Goal: Transaction & Acquisition: Book appointment/travel/reservation

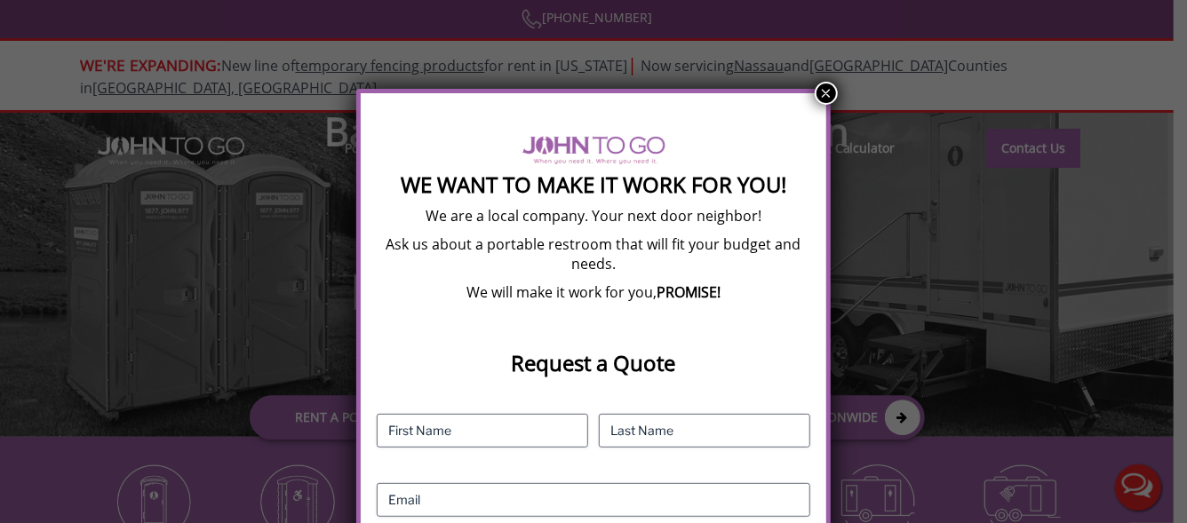
click at [813, 101] on div "We Want To Make It Work For You! We are a local company. Your next door neighbo…" at bounding box center [593, 491] width 474 height 804
click at [829, 96] on button "×" at bounding box center [826, 93] width 23 height 23
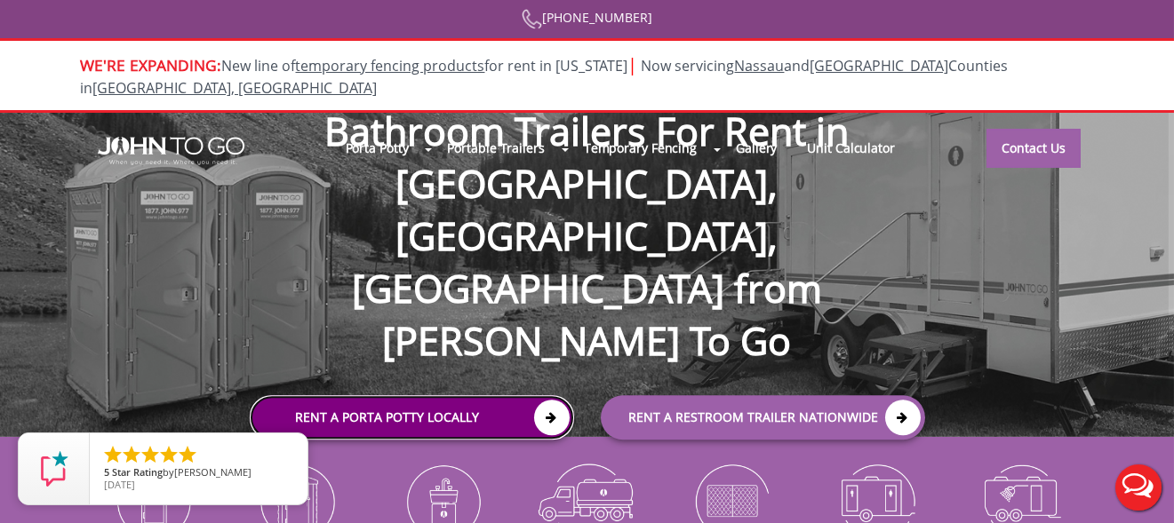
click at [436, 396] on link "Rent a Porta Potty Locally" at bounding box center [412, 418] width 324 height 44
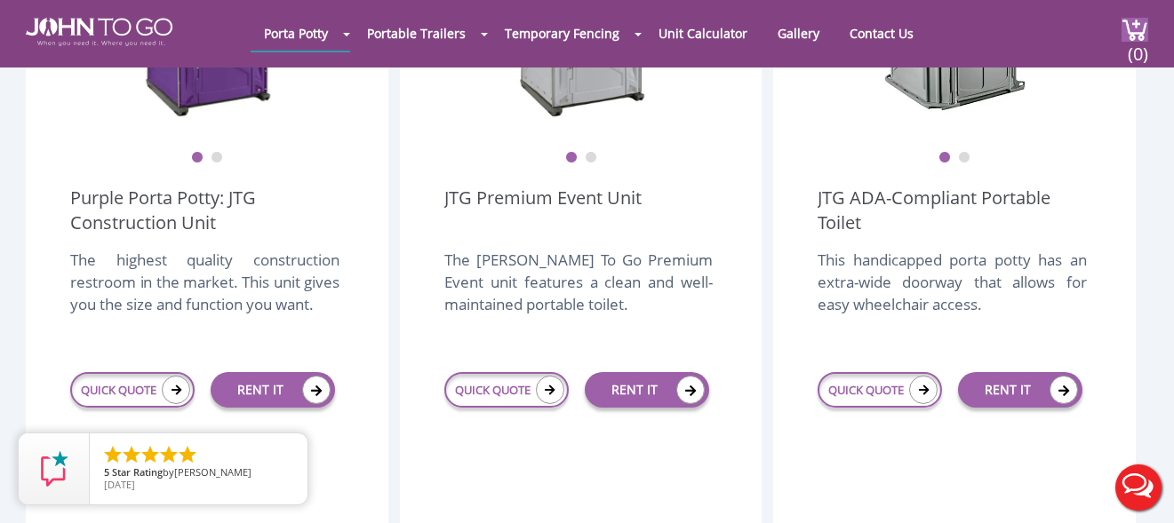
scroll to position [800, 0]
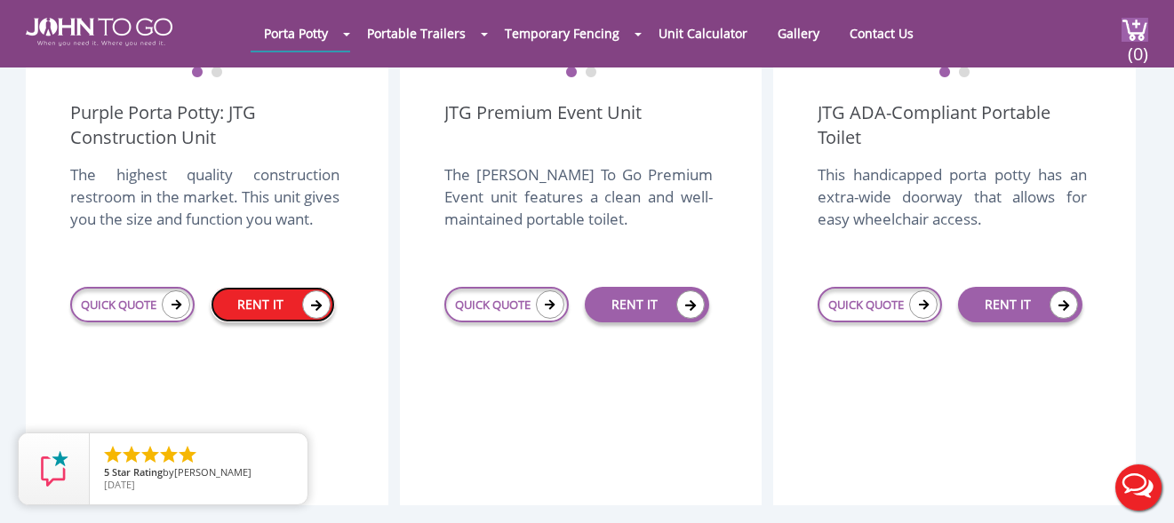
click at [251, 287] on link "RENT IT" at bounding box center [273, 305] width 124 height 36
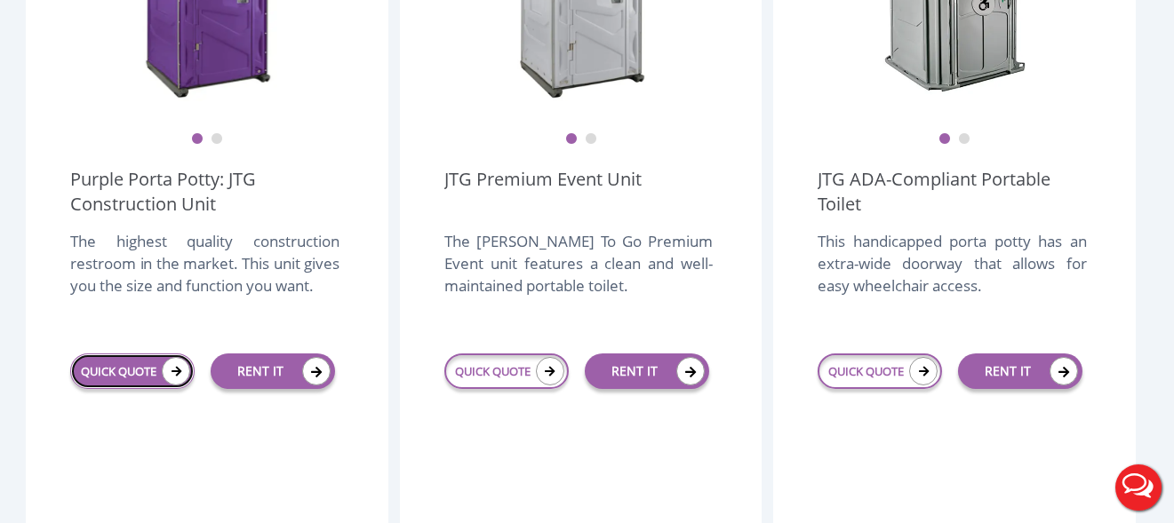
click at [137, 354] on link "QUICK QUOTE" at bounding box center [132, 372] width 124 height 36
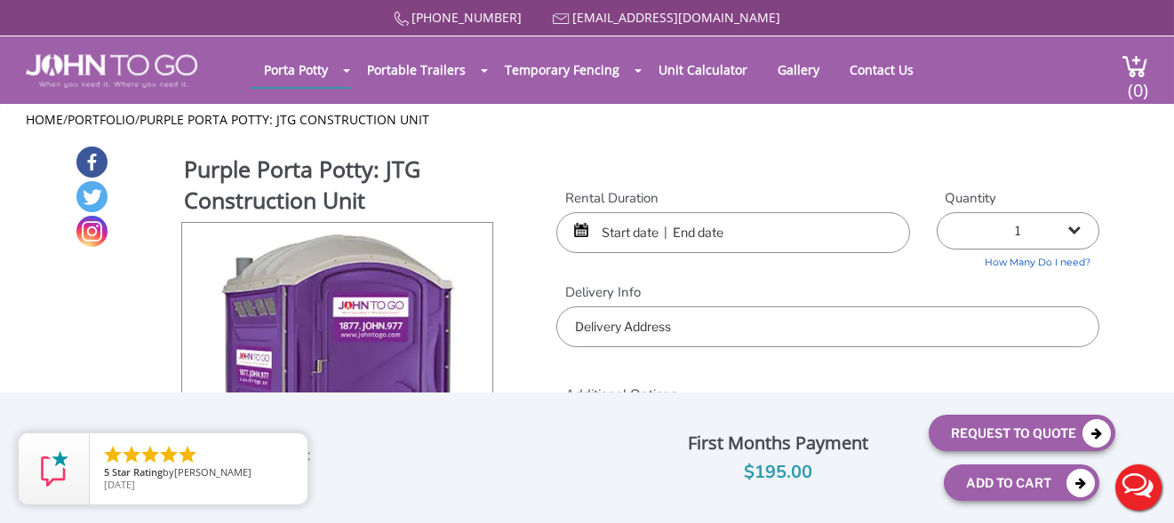
click at [650, 224] on input "text" at bounding box center [733, 232] width 354 height 41
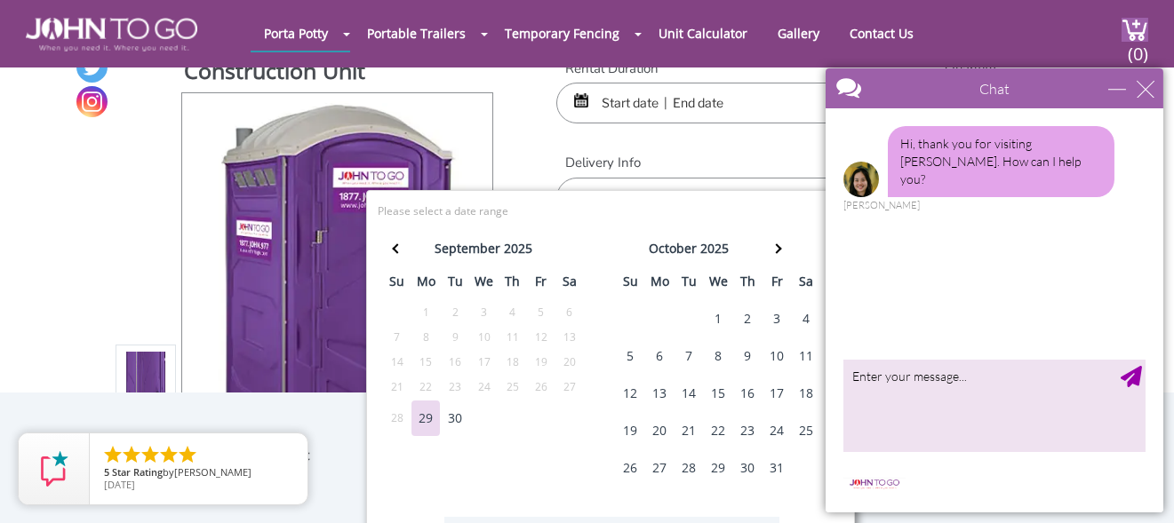
scroll to position [89, 0]
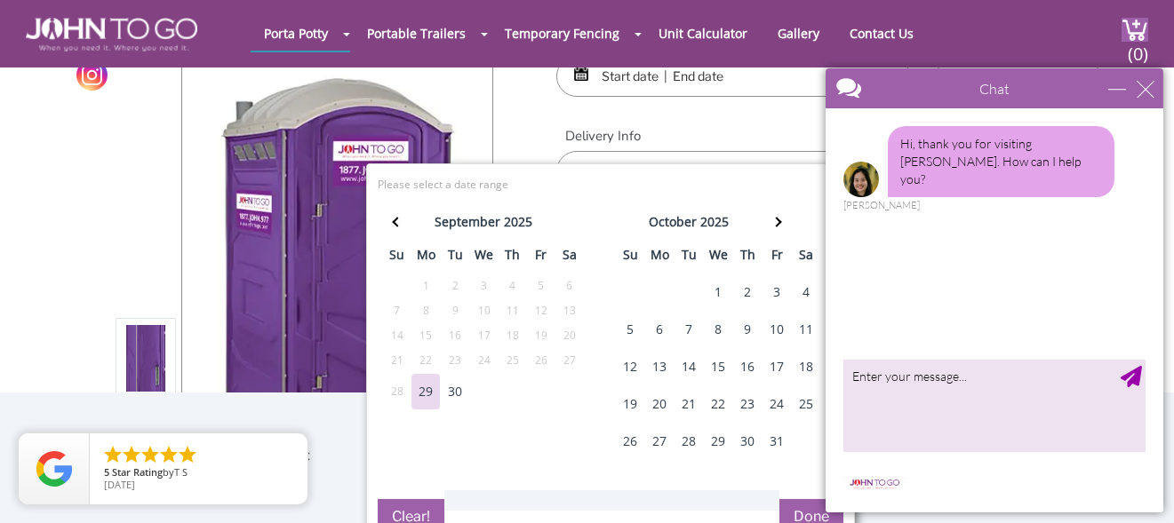
click at [713, 289] on div "1" at bounding box center [718, 293] width 28 height 36
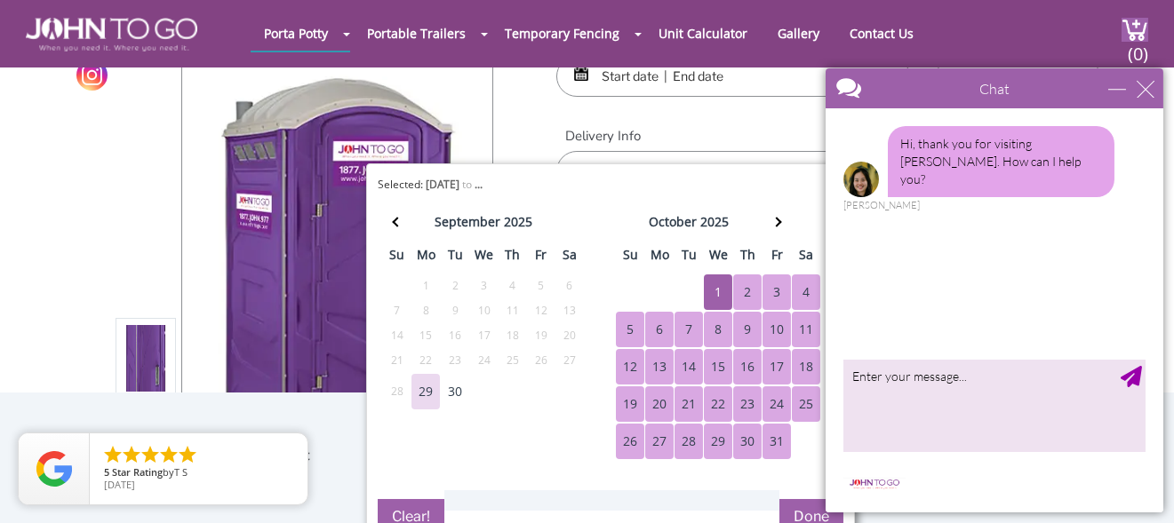
click at [772, 442] on div "31" at bounding box center [776, 442] width 28 height 36
type input "[DATE] to [DATE]"
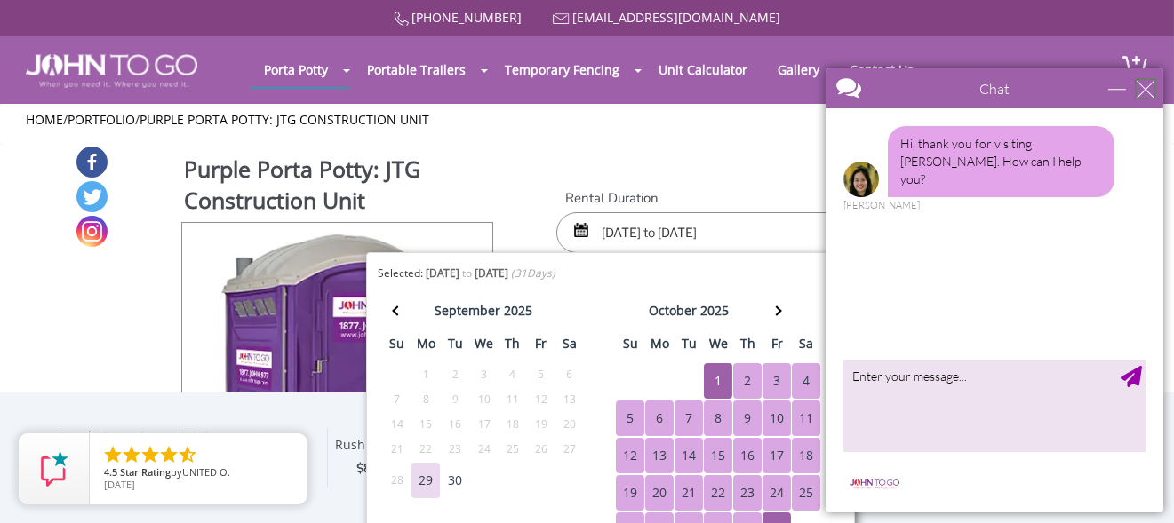
click at [1138, 96] on div "close" at bounding box center [1144, 89] width 18 height 18
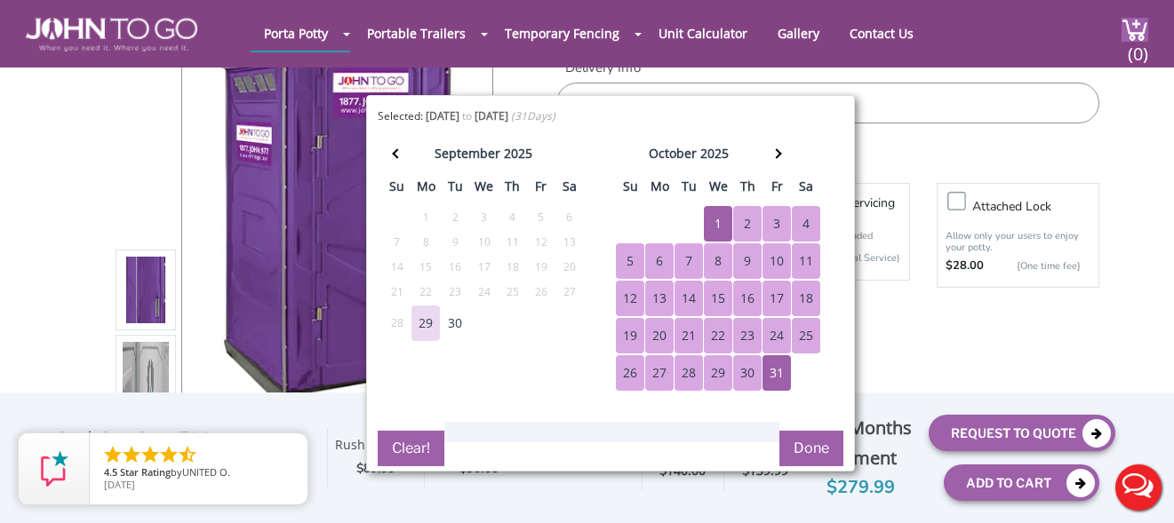
scroll to position [266, 0]
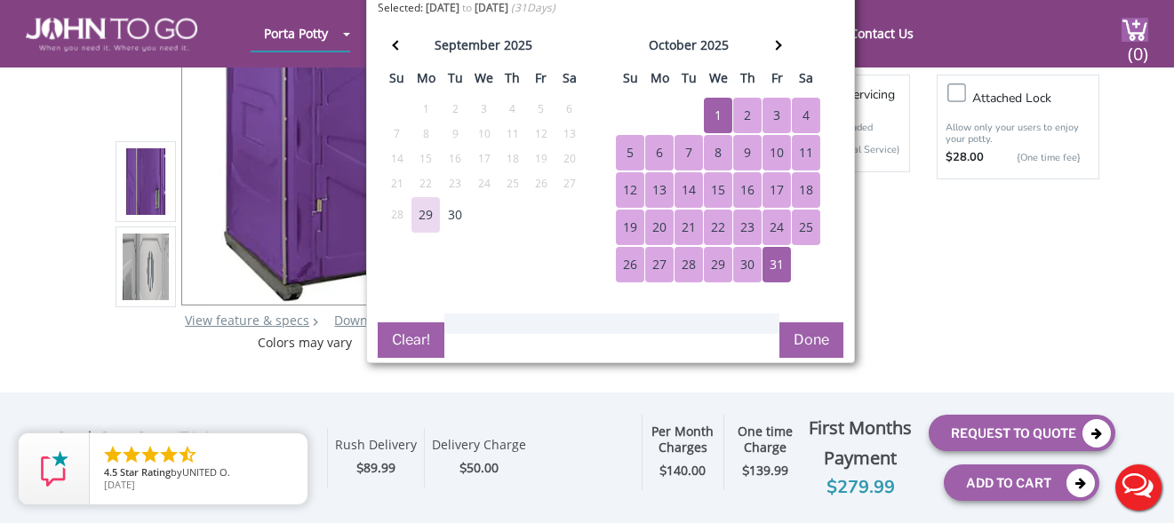
click at [835, 338] on button "Done" at bounding box center [811, 340] width 64 height 36
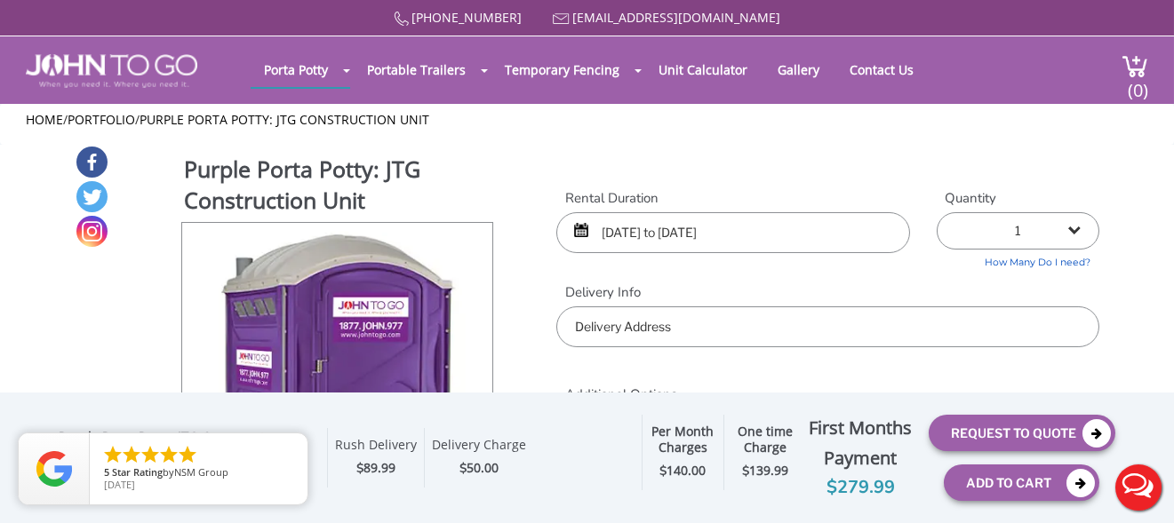
scroll to position [89, 0]
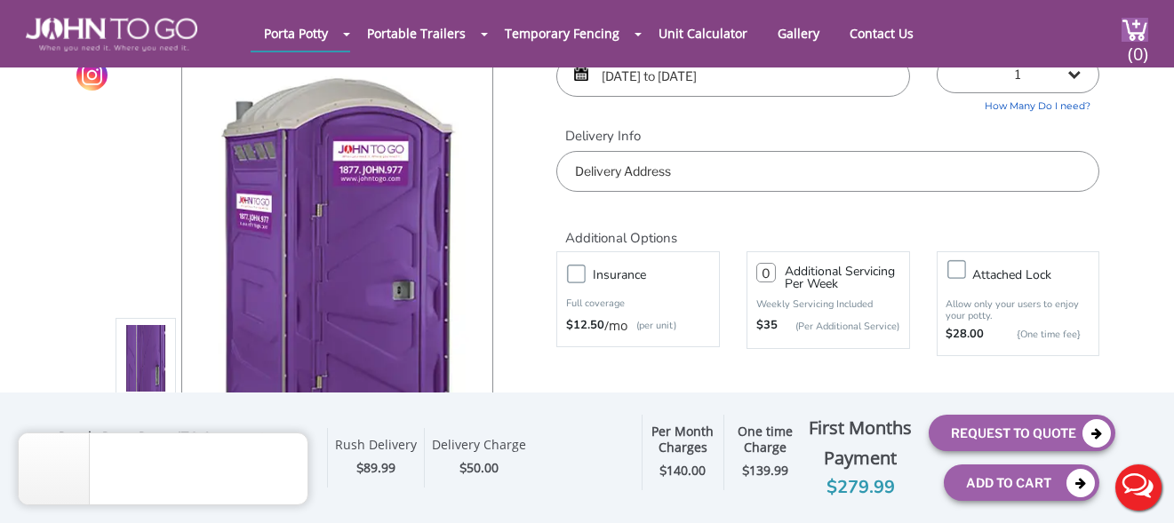
click at [769, 272] on input "number" at bounding box center [766, 273] width 20 height 20
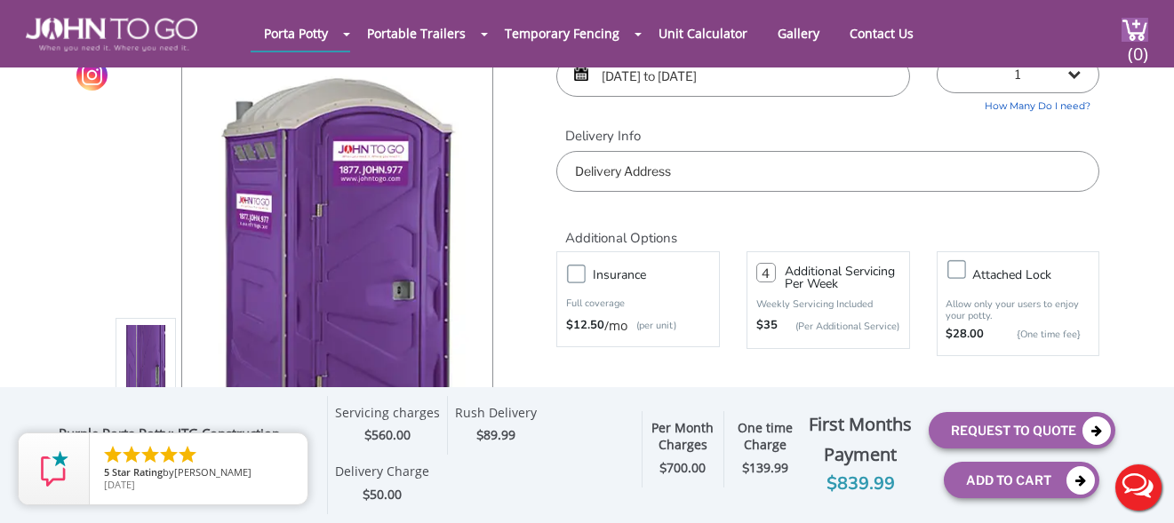
type input "4"
click at [790, 230] on h2 "Additional Options" at bounding box center [827, 229] width 543 height 38
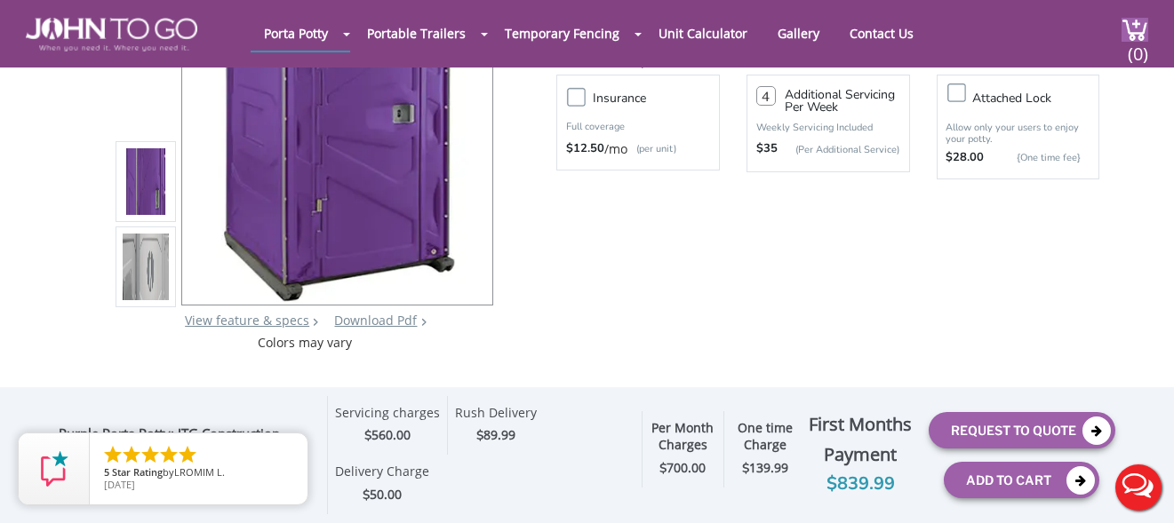
scroll to position [0, 0]
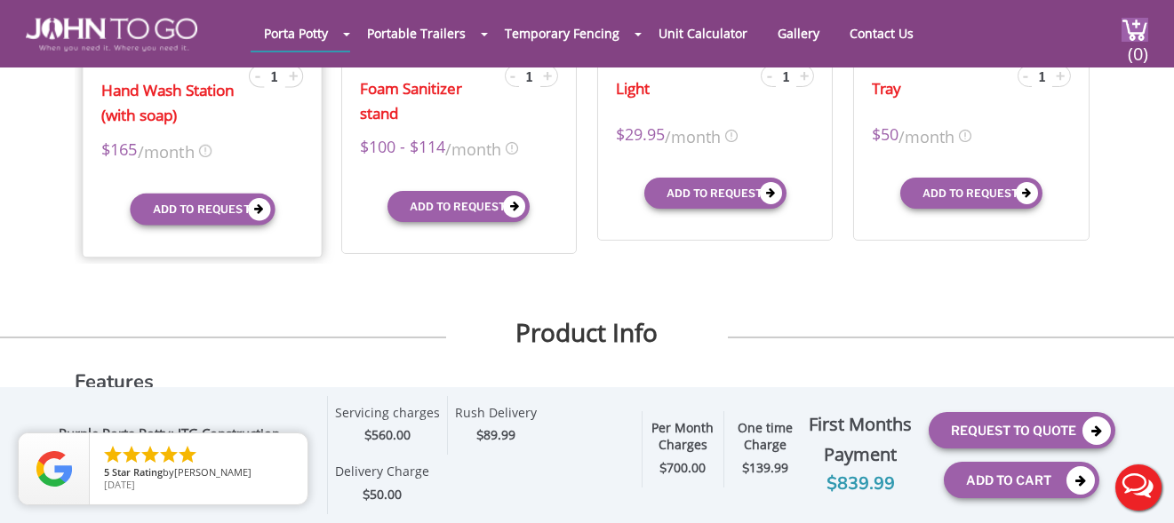
drag, startPoint x: 101, startPoint y: 149, endPoint x: 140, endPoint y: 154, distance: 39.3
click at [140, 154] on div "$165 /month" at bounding box center [202, 150] width 203 height 27
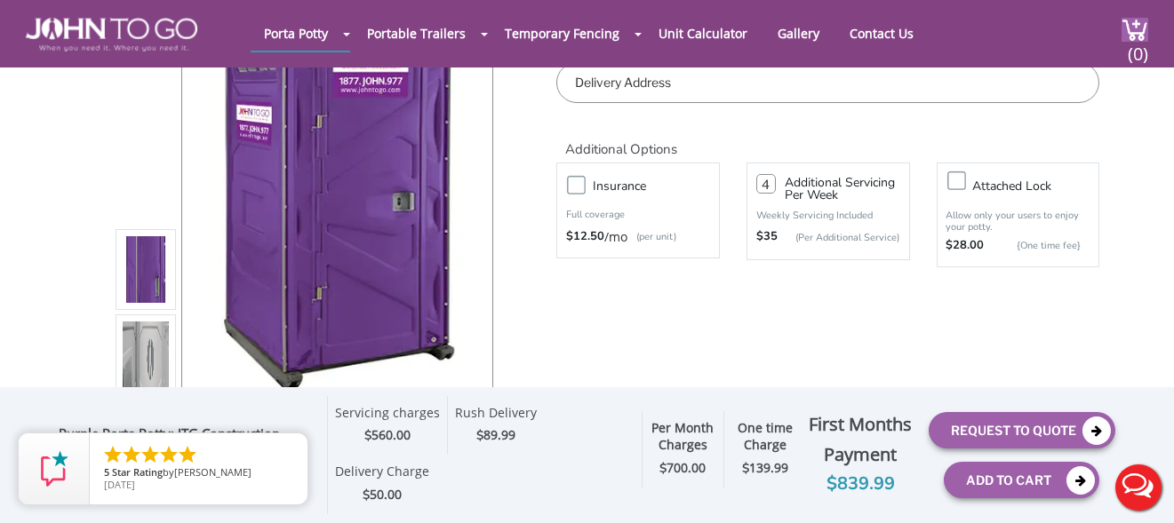
click at [767, 179] on input "4" at bounding box center [766, 184] width 20 height 20
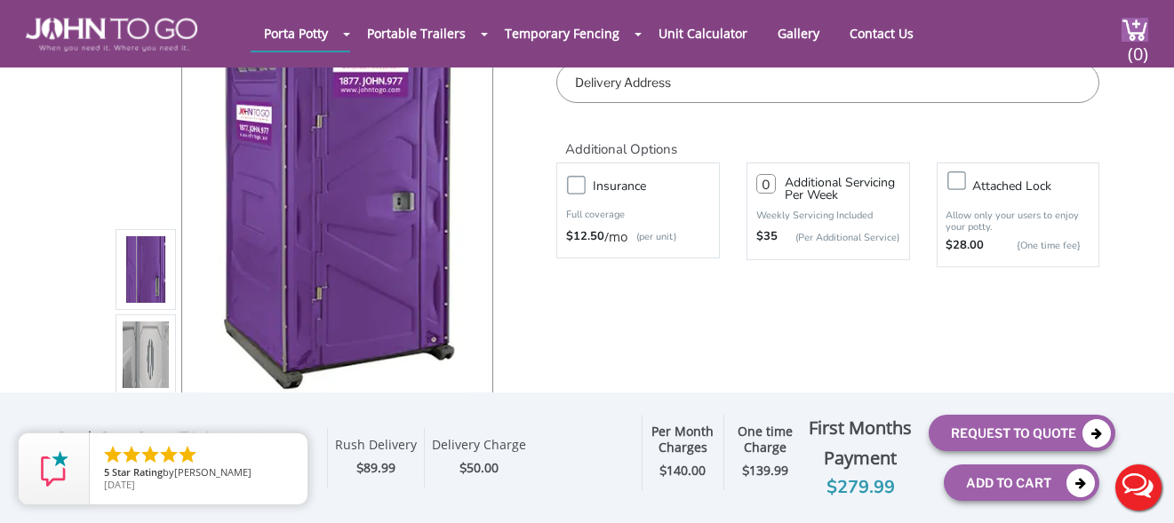
type input "1"
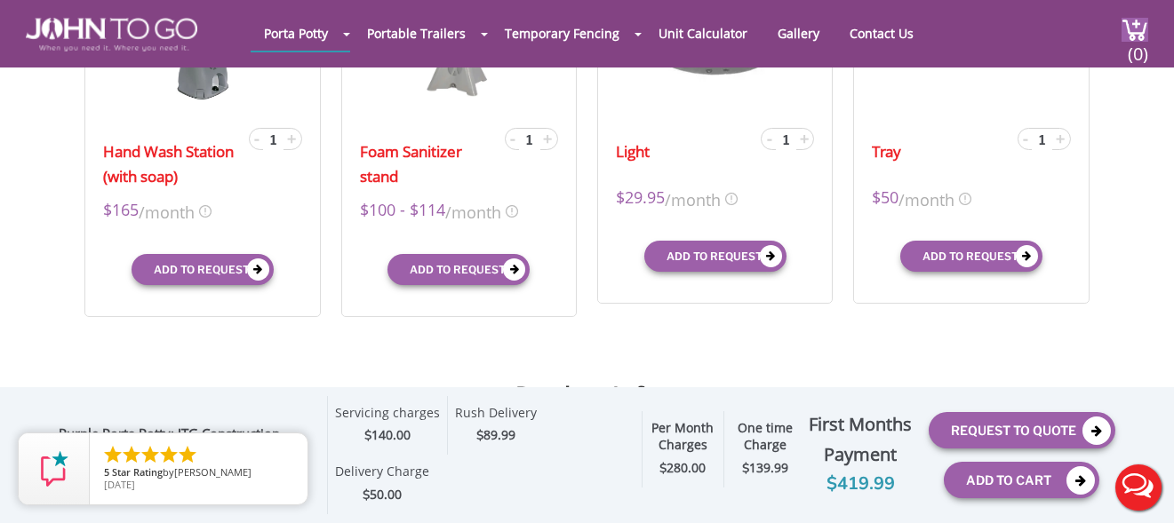
scroll to position [711, 0]
